Goal: Transaction & Acquisition: Purchase product/service

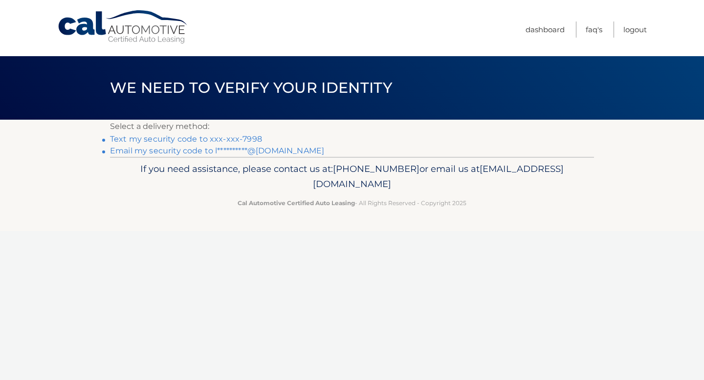
click at [186, 140] on link "Text my security code to xxx-xxx-7998" at bounding box center [186, 138] width 152 height 9
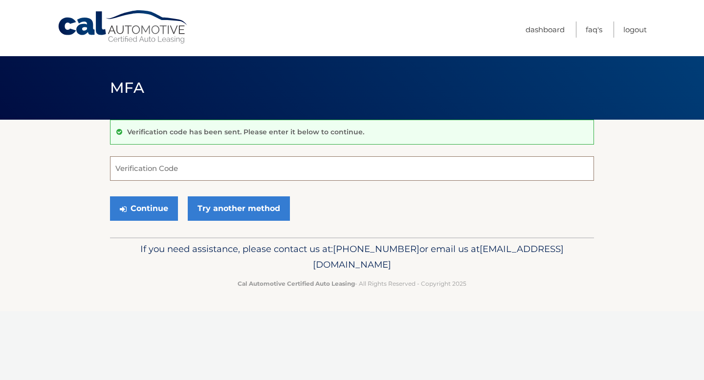
click at [172, 165] on input "Verification Code" at bounding box center [352, 168] width 484 height 24
type input "561657"
click at [145, 209] on button "Continue" at bounding box center [144, 208] width 68 height 24
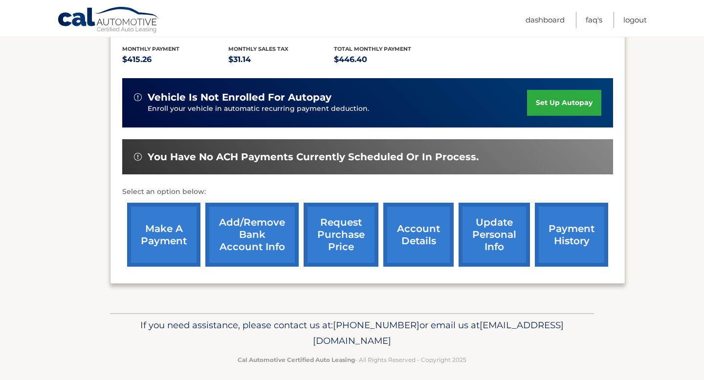
scroll to position [225, 0]
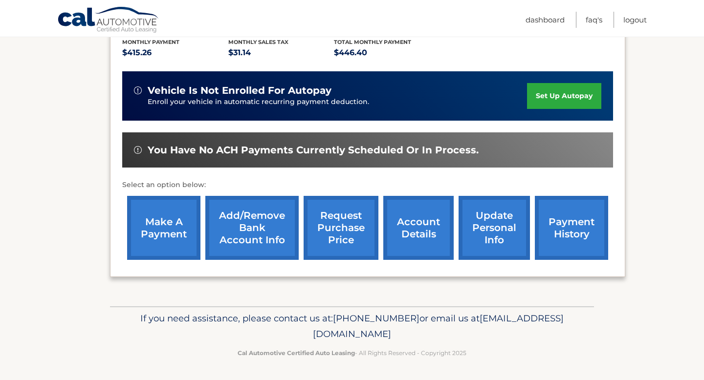
click at [176, 233] on link "make a payment" at bounding box center [163, 228] width 73 height 64
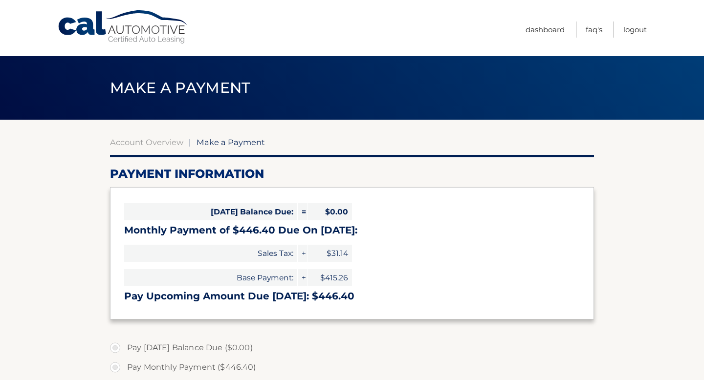
select select "NDUyZjBkMjctMjQwOS00MDMxLThmN2UtY2QwZWRhNDNkMWEw"
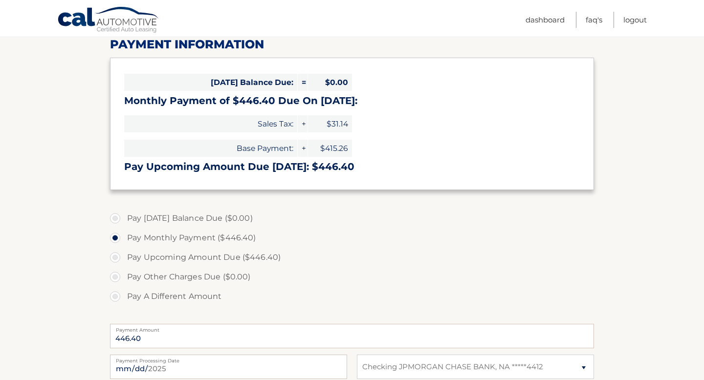
scroll to position [134, 0]
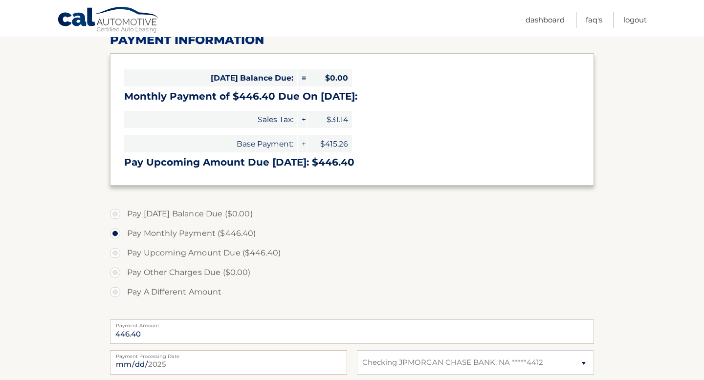
click at [120, 252] on label "Pay Upcoming Amount Due ($446.40)" at bounding box center [352, 253] width 484 height 20
click at [120, 252] on input "Pay Upcoming Amount Due ($446.40)" at bounding box center [119, 251] width 10 height 16
radio input "true"
click at [119, 234] on label "Pay Monthly Payment ($446.40)" at bounding box center [352, 234] width 484 height 20
click at [119, 234] on input "Pay Monthly Payment ($446.40)" at bounding box center [119, 232] width 10 height 16
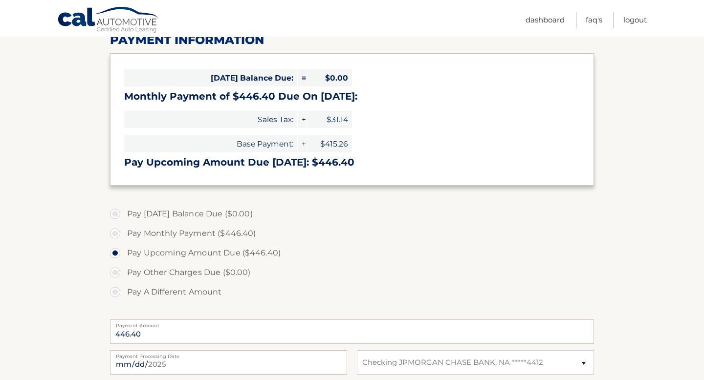
radio input "true"
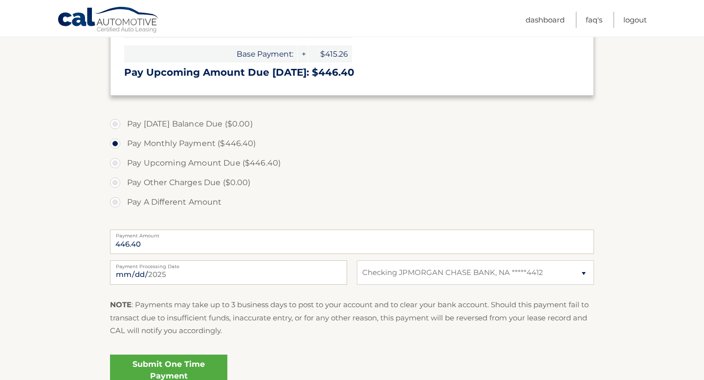
scroll to position [225, 0]
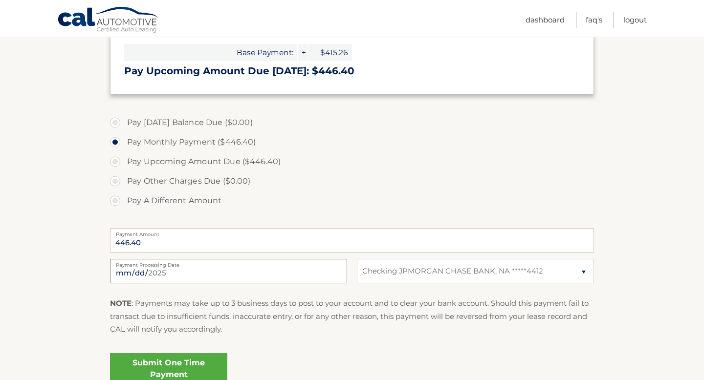
click at [162, 272] on input "2025-10-01" at bounding box center [228, 271] width 237 height 24
type input "2025-10-02"
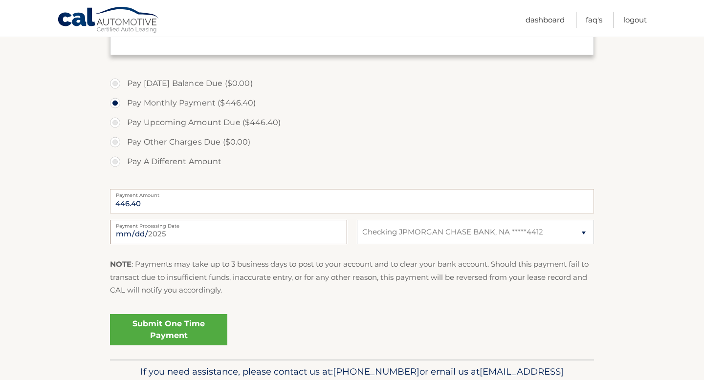
scroll to position [266, 0]
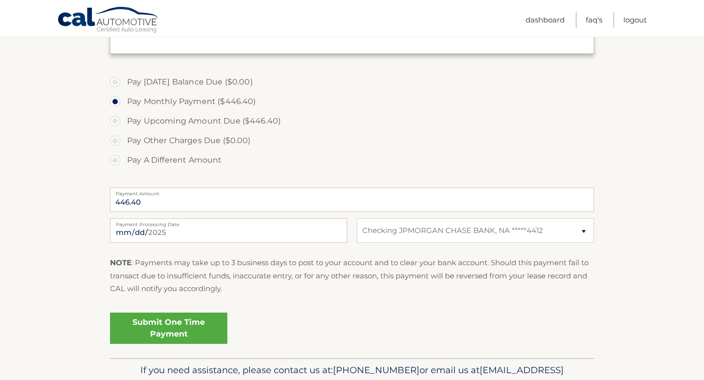
click at [195, 326] on link "Submit One Time Payment" at bounding box center [168, 328] width 117 height 31
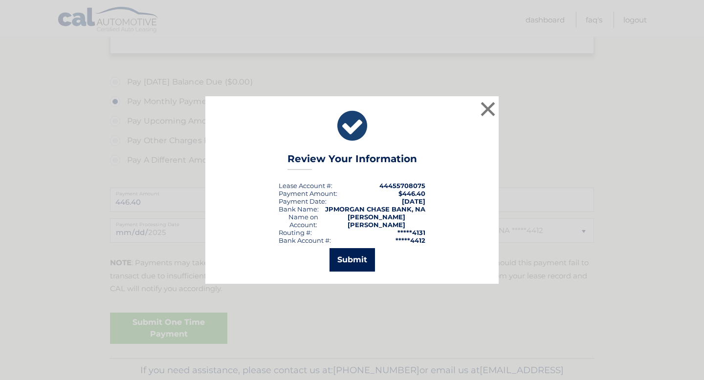
click at [347, 251] on button "Submit" at bounding box center [351, 259] width 45 height 23
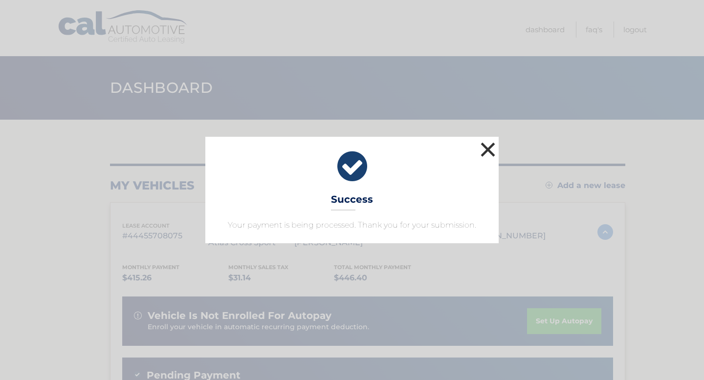
click at [488, 155] on button "×" at bounding box center [488, 150] width 20 height 20
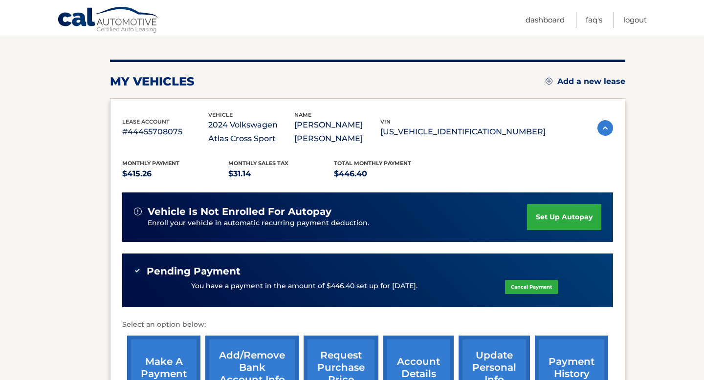
scroll to position [101, 0]
